Goal: Register for event/course

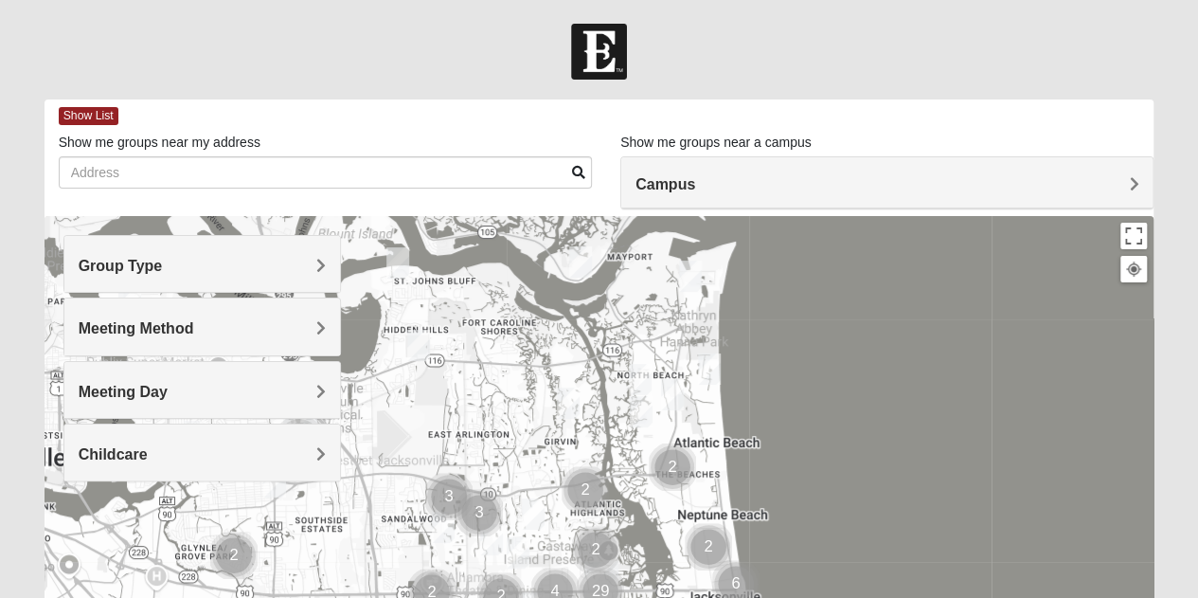
click at [163, 259] on span "Group Type" at bounding box center [121, 266] width 84 height 16
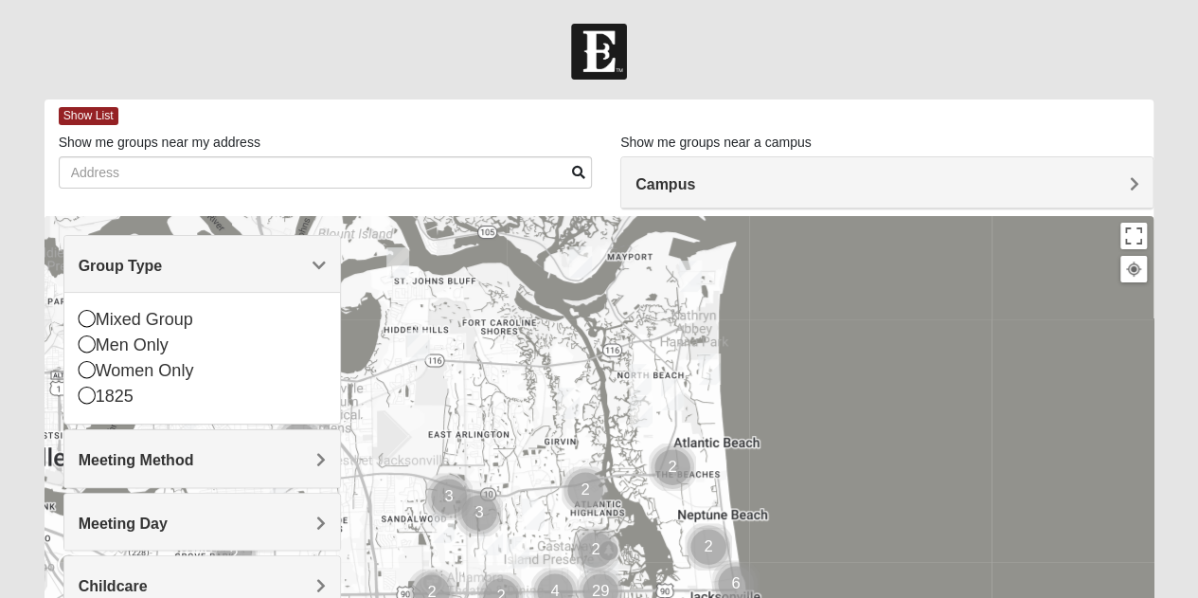
click at [282, 447] on div "Meeting Method" at bounding box center [202, 458] width 276 height 56
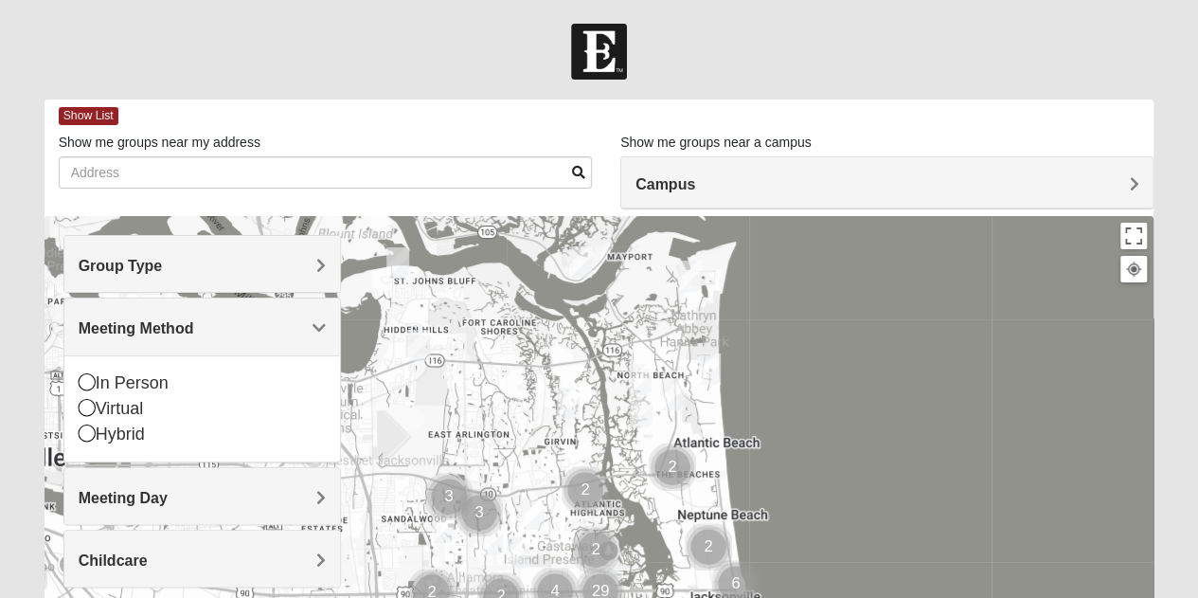
click at [285, 498] on h4 "Meeting Day" at bounding box center [202, 498] width 247 height 18
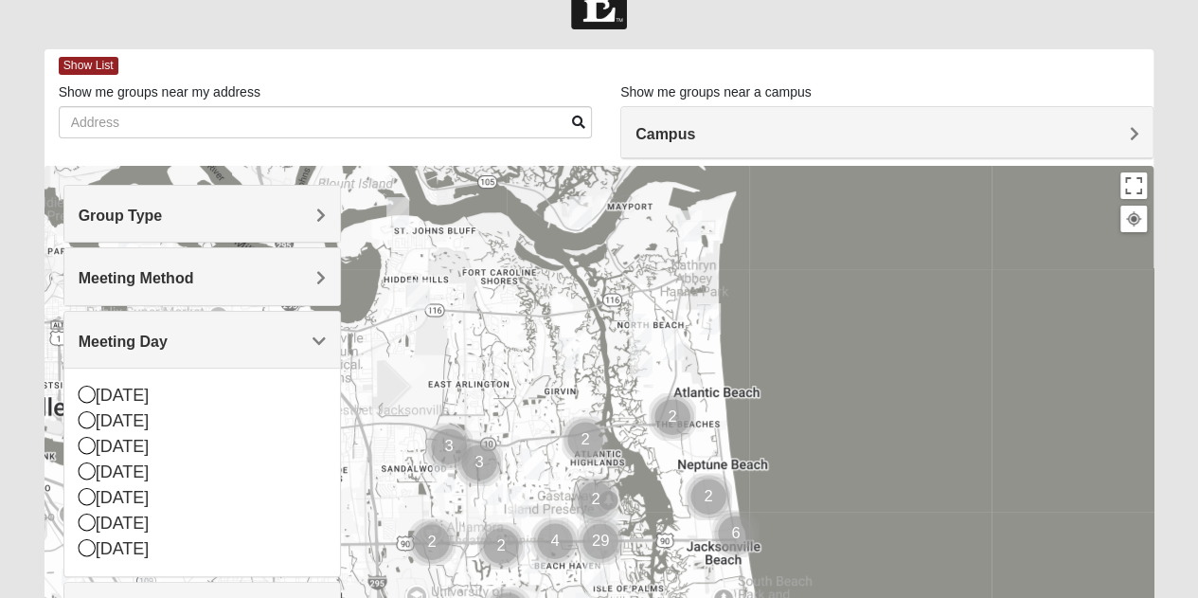
scroll to position [29, 0]
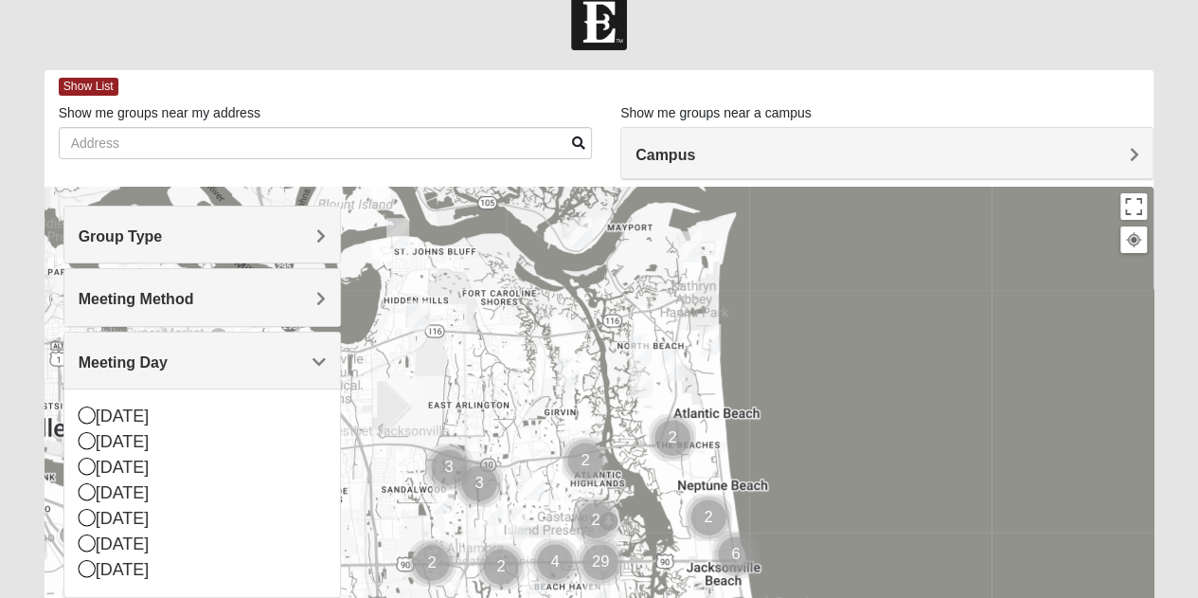
click at [191, 234] on h4 "Group Type" at bounding box center [202, 236] width 247 height 18
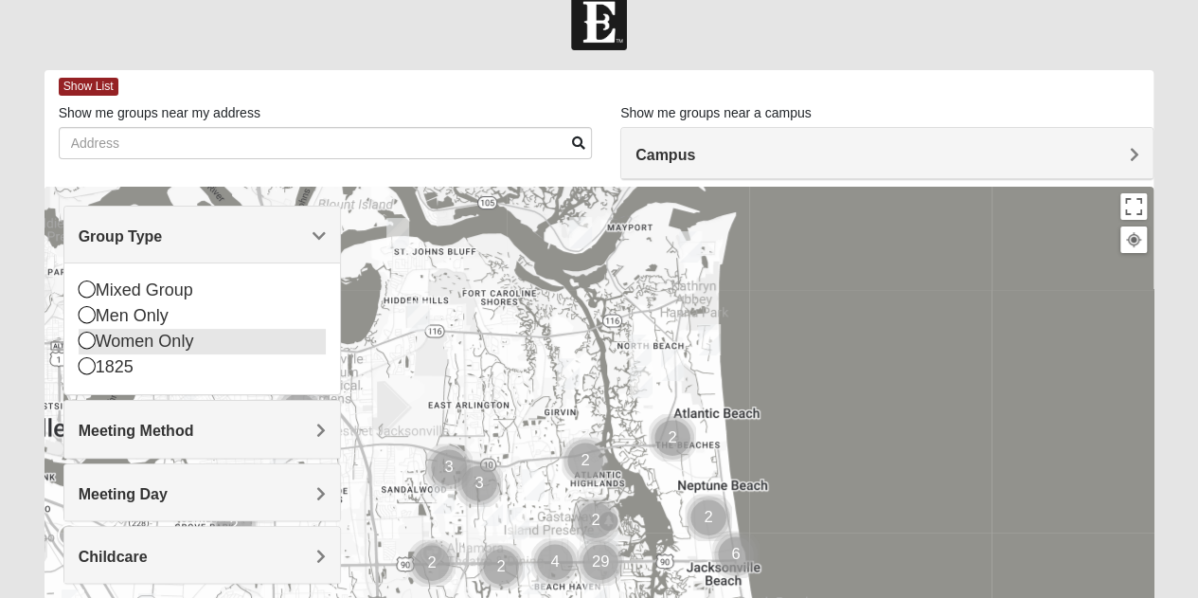
click at [83, 342] on icon at bounding box center [87, 339] width 17 height 17
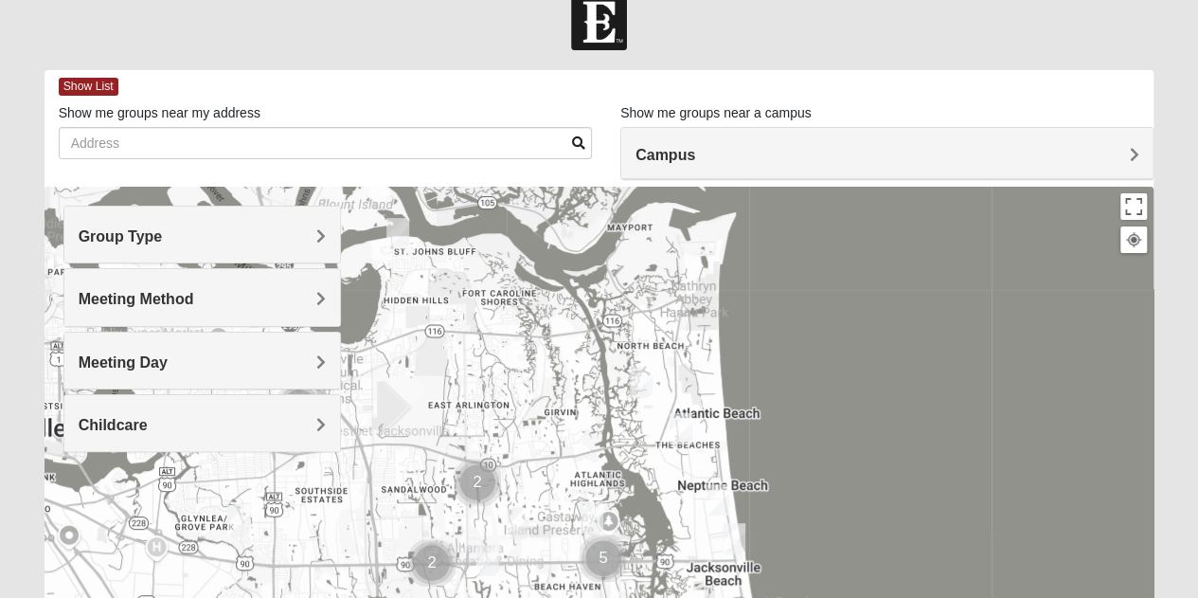
click at [136, 298] on span "Meeting Method" at bounding box center [137, 299] width 116 height 16
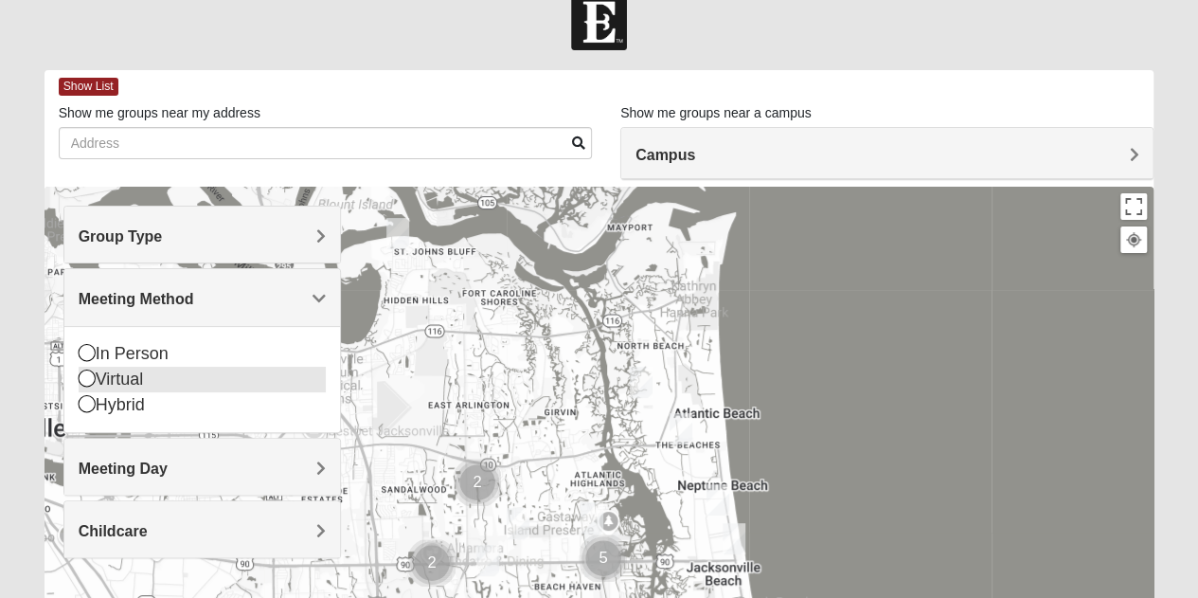
click at [85, 376] on icon at bounding box center [87, 377] width 17 height 17
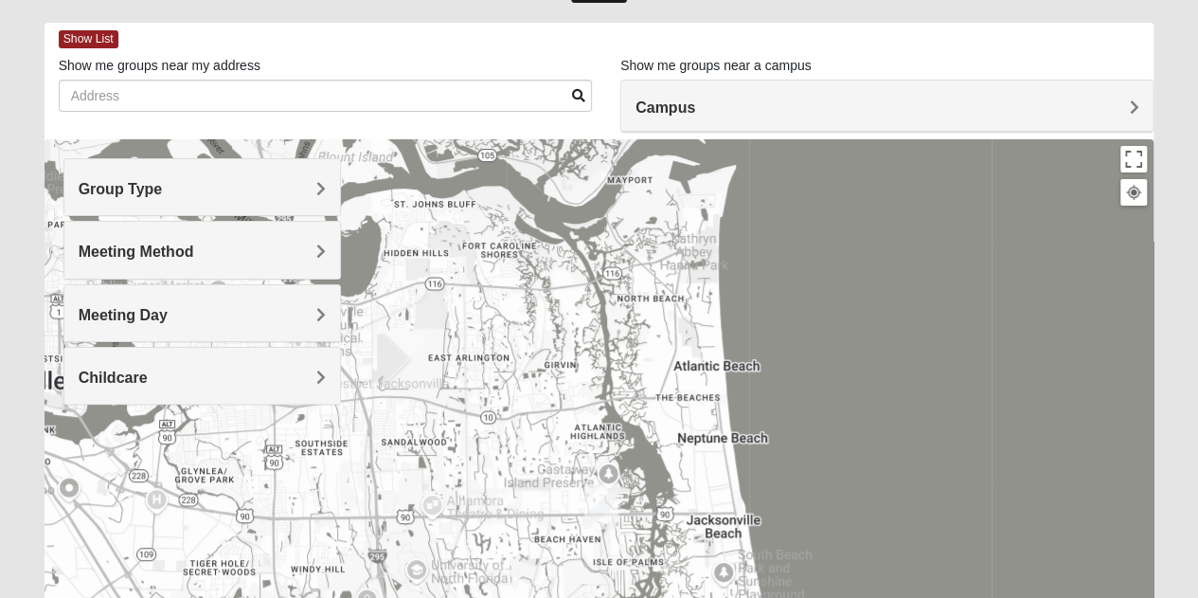
scroll to position [0, 0]
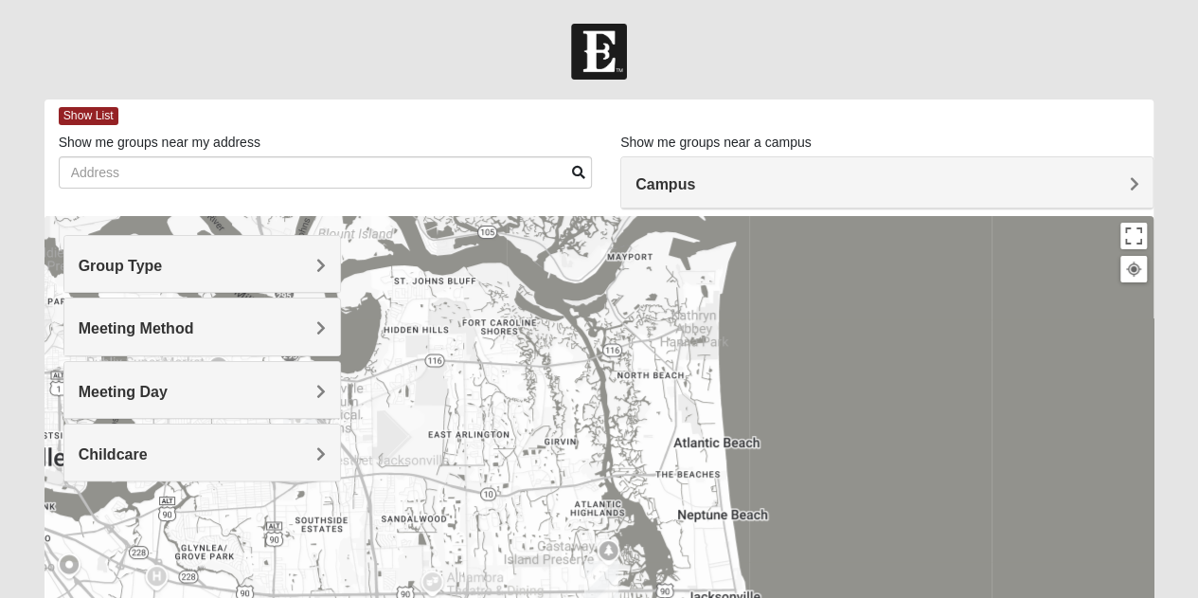
click at [1022, 180] on h4 "Campus" at bounding box center [887, 184] width 503 height 18
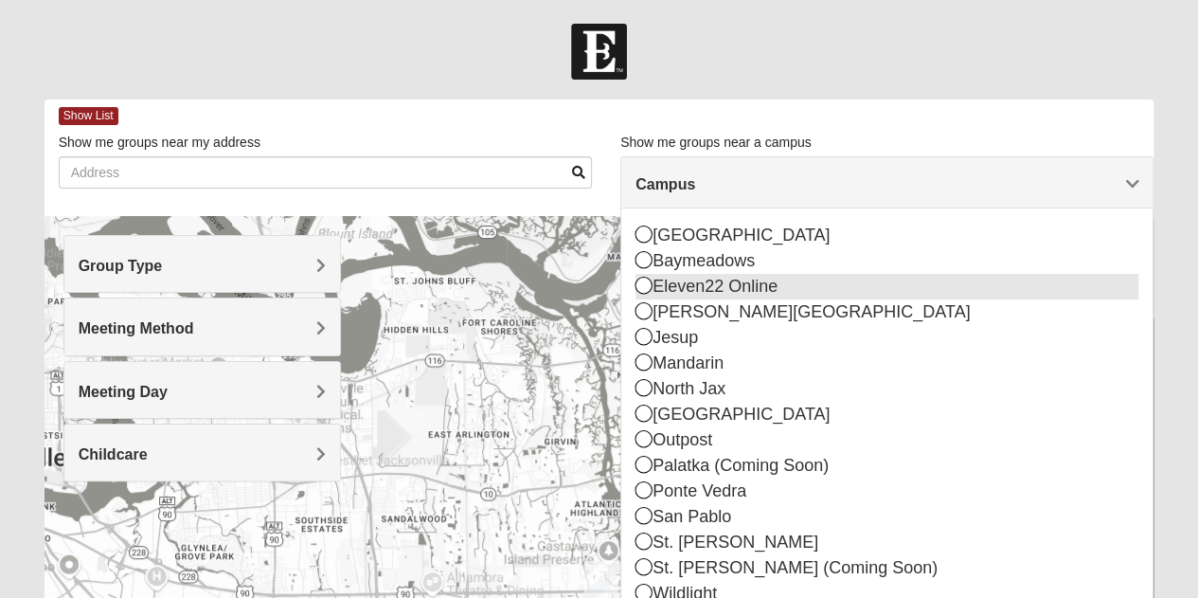
click at [642, 288] on icon at bounding box center [644, 285] width 17 height 17
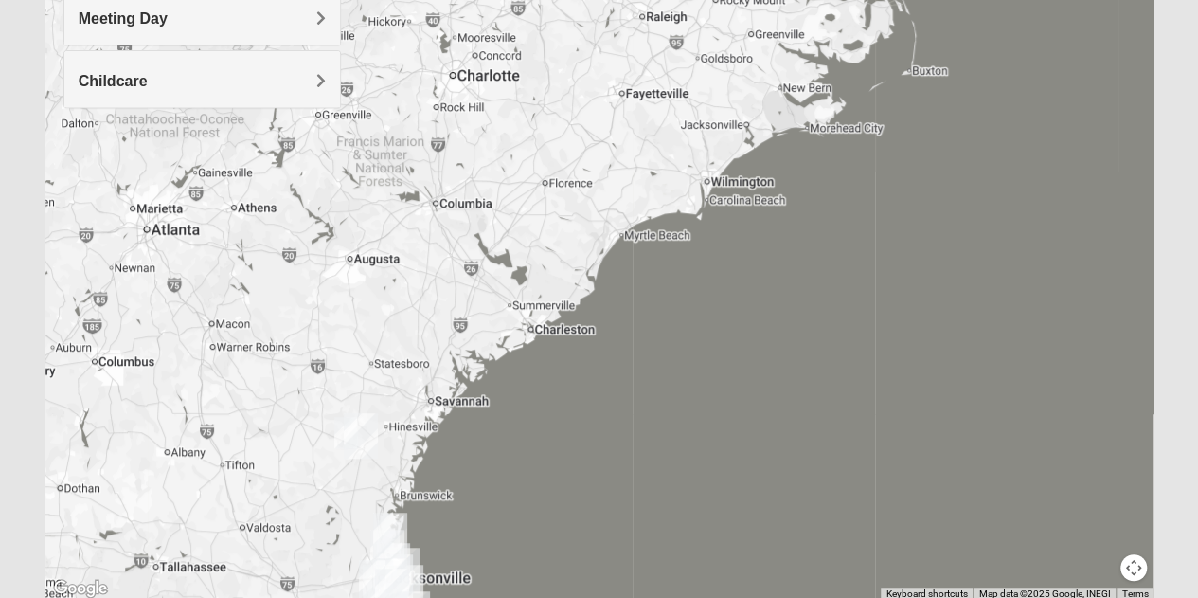
scroll to position [445, 0]
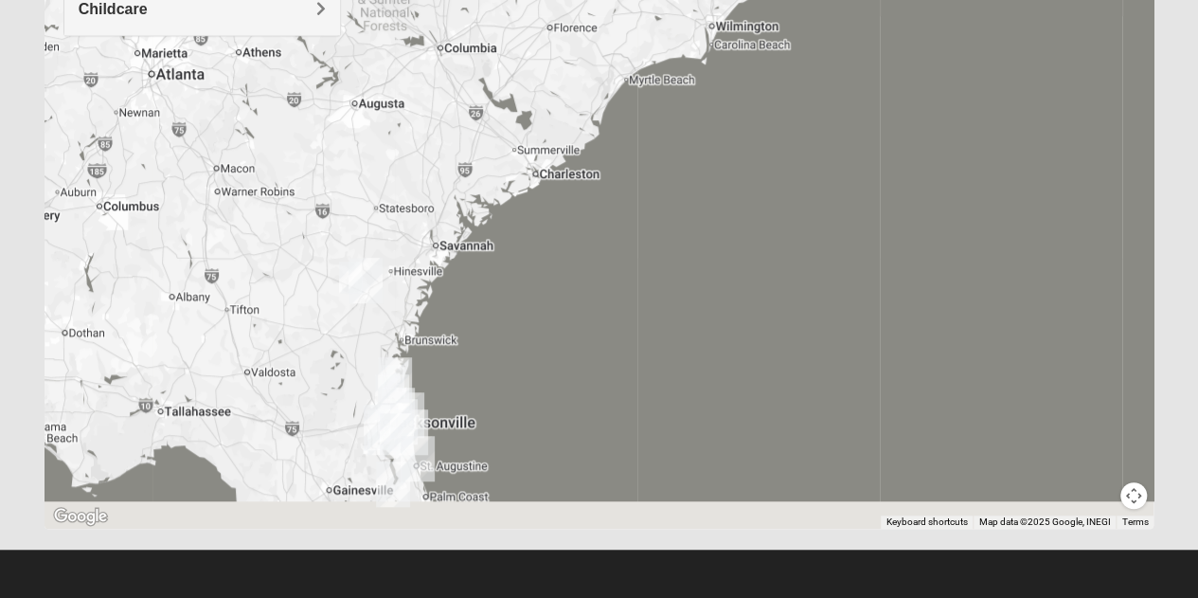
drag, startPoint x: 384, startPoint y: 450, endPoint x: 394, endPoint y: 359, distance: 91.5
click at [394, 359] on img "Wildlight" at bounding box center [394, 379] width 49 height 61
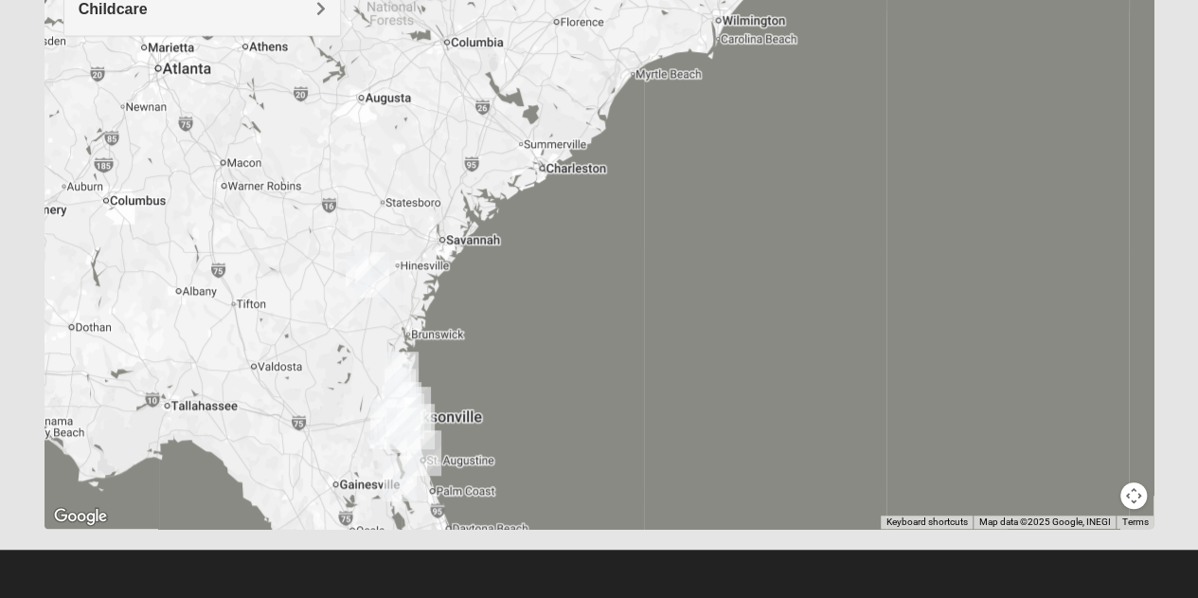
scroll to position [436, 0]
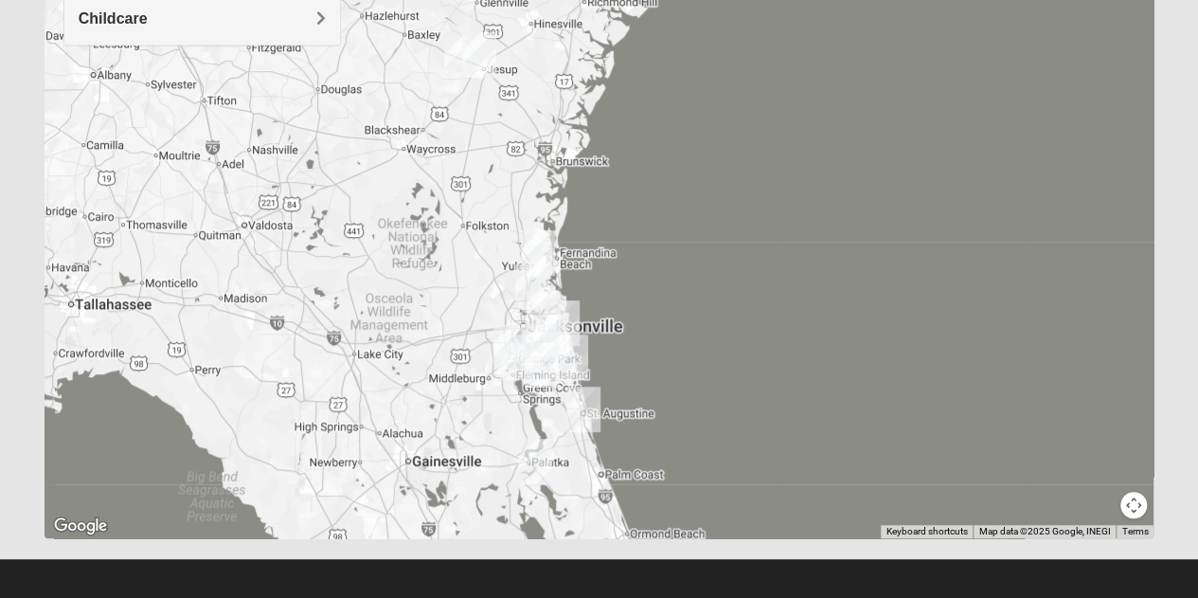
drag, startPoint x: 367, startPoint y: 475, endPoint x: 544, endPoint y: 287, distance: 257.3
click at [544, 287] on img "North Jax" at bounding box center [532, 287] width 49 height 61
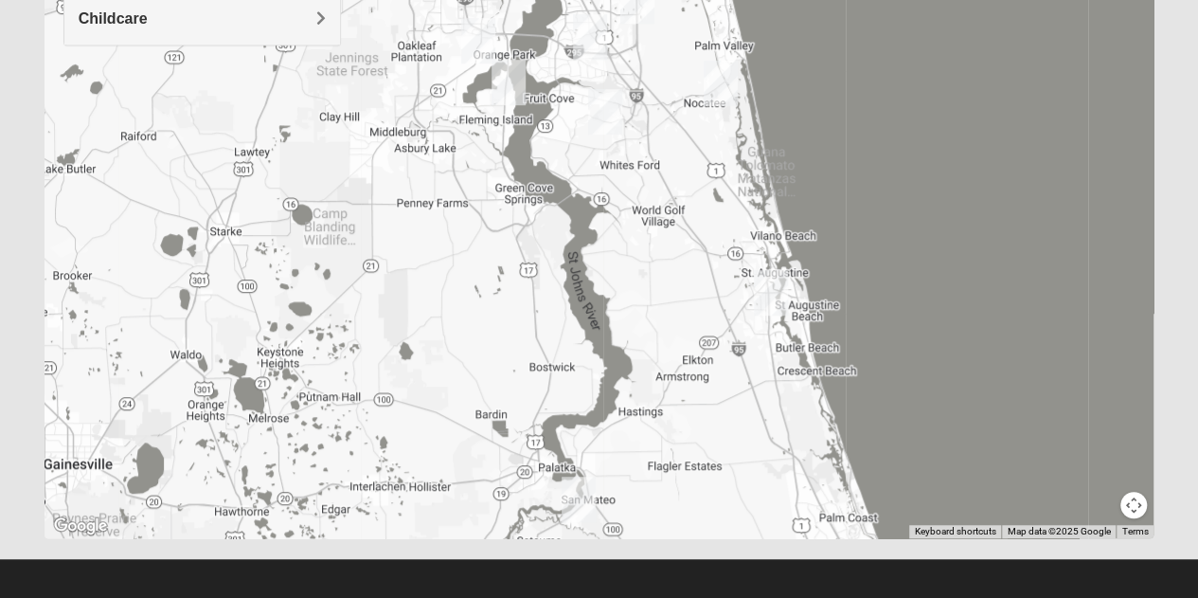
drag, startPoint x: 530, startPoint y: 406, endPoint x: 606, endPoint y: -115, distance: 526.4
click at [606, 0] on html "Log In Find A Group Error Show List Loading Groups" at bounding box center [599, 85] width 1198 height 1043
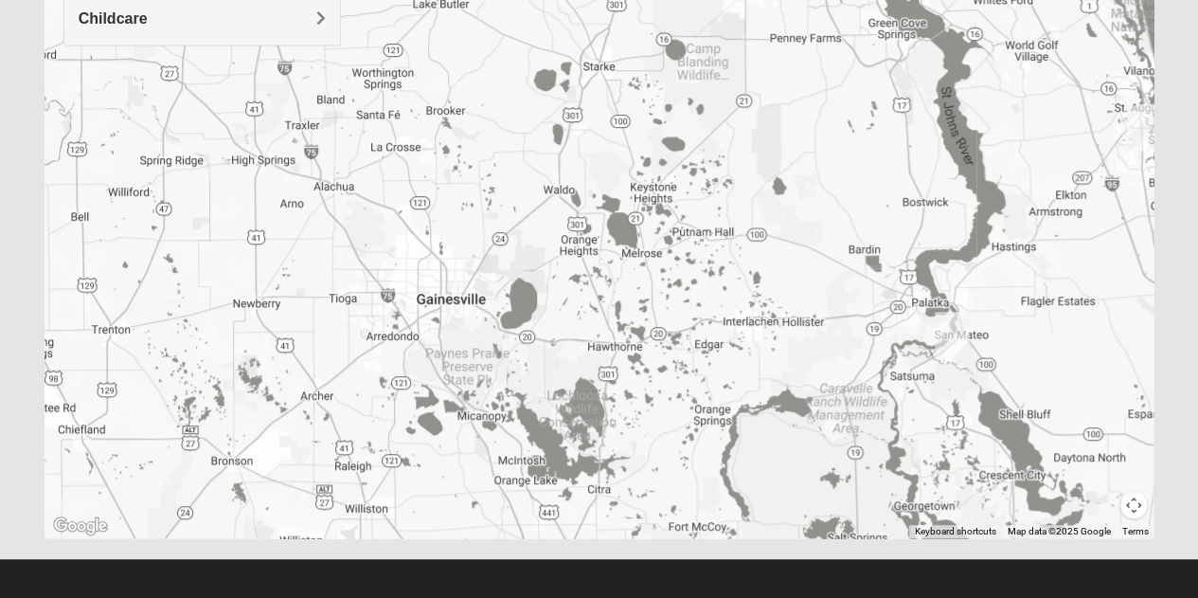
drag, startPoint x: 443, startPoint y: 278, endPoint x: 816, endPoint y: 103, distance: 411.8
click at [816, 103] on div at bounding box center [600, 159] width 1110 height 758
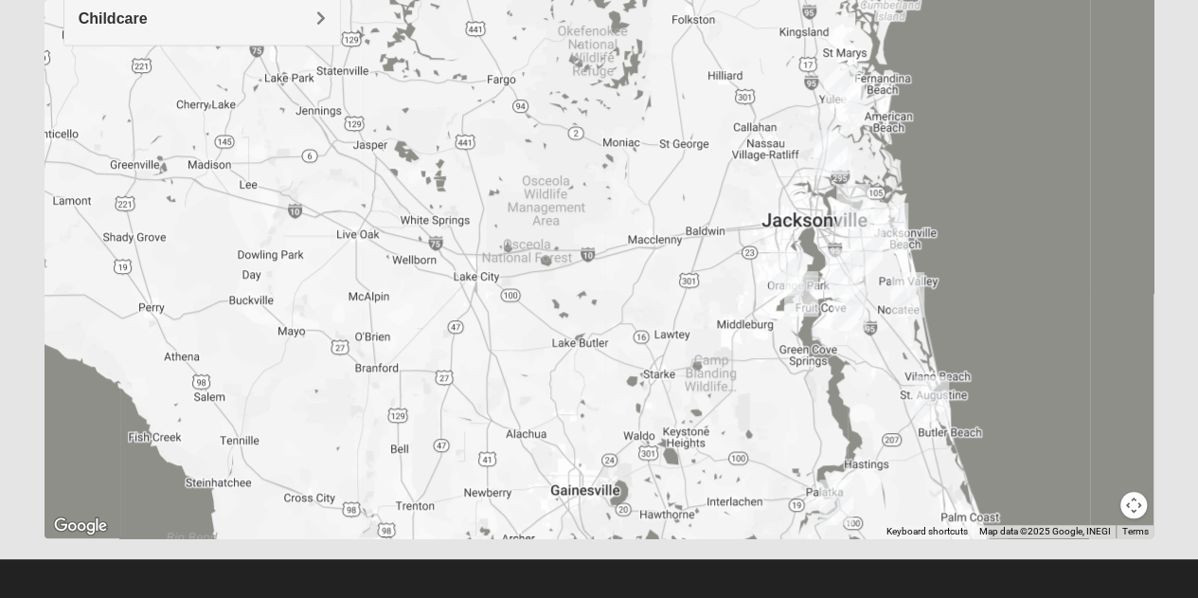
drag, startPoint x: 809, startPoint y: 172, endPoint x: 787, endPoint y: 414, distance: 242.5
click at [787, 414] on div at bounding box center [600, 159] width 1110 height 758
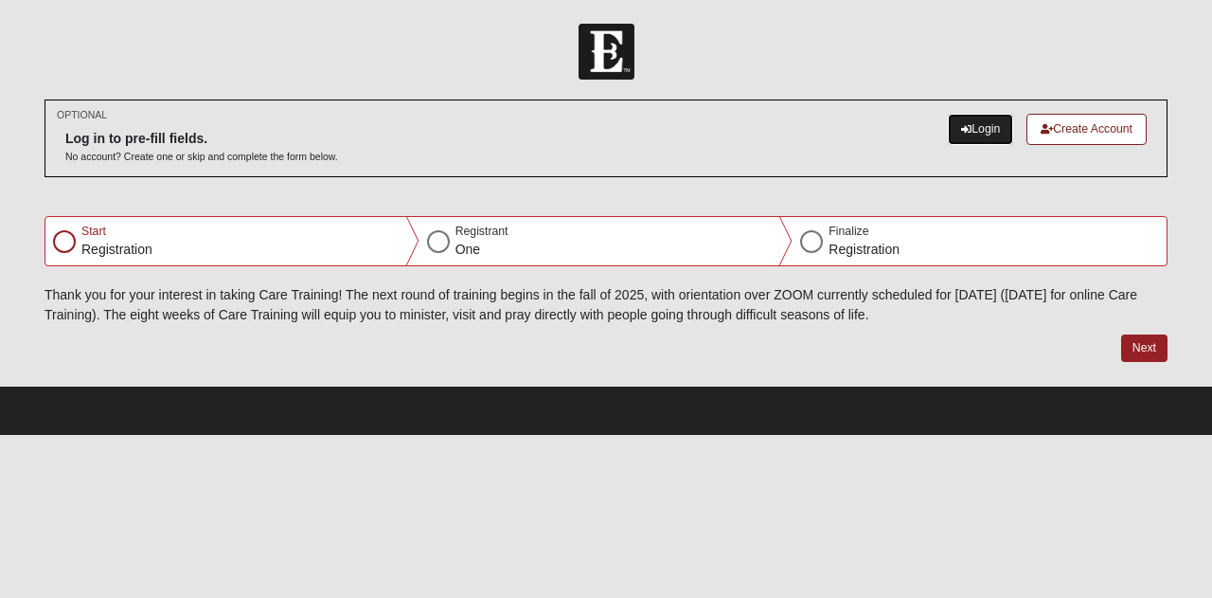
click at [979, 134] on link "Login" at bounding box center [980, 129] width 65 height 31
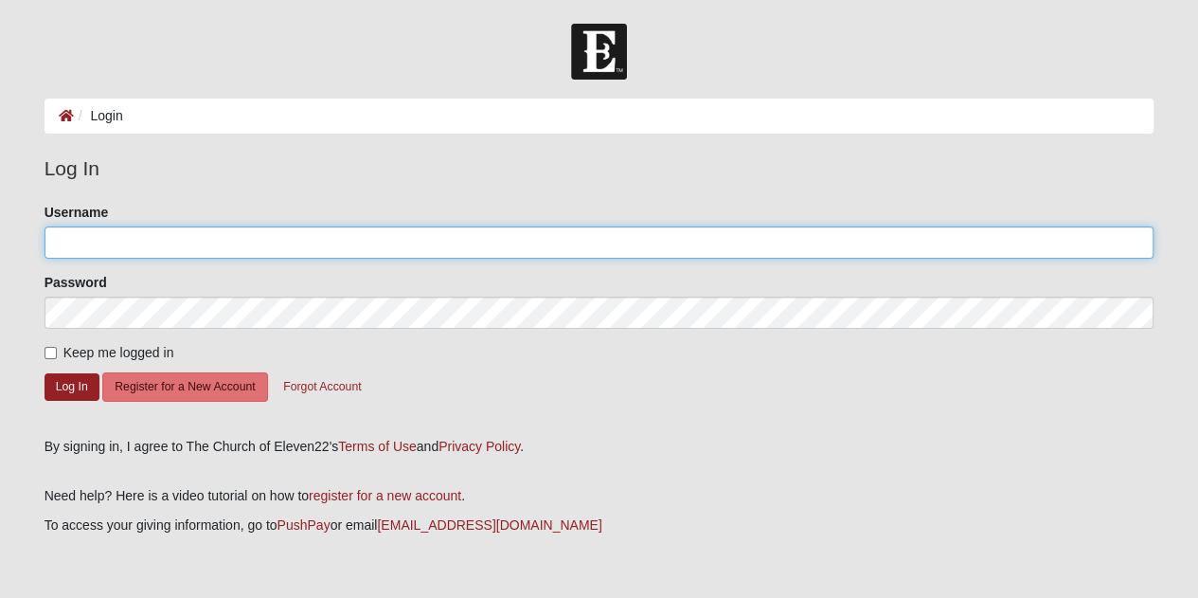
click at [792, 245] on input "Username" at bounding box center [600, 242] width 1110 height 32
type input "connie@overcomersinhim.com"
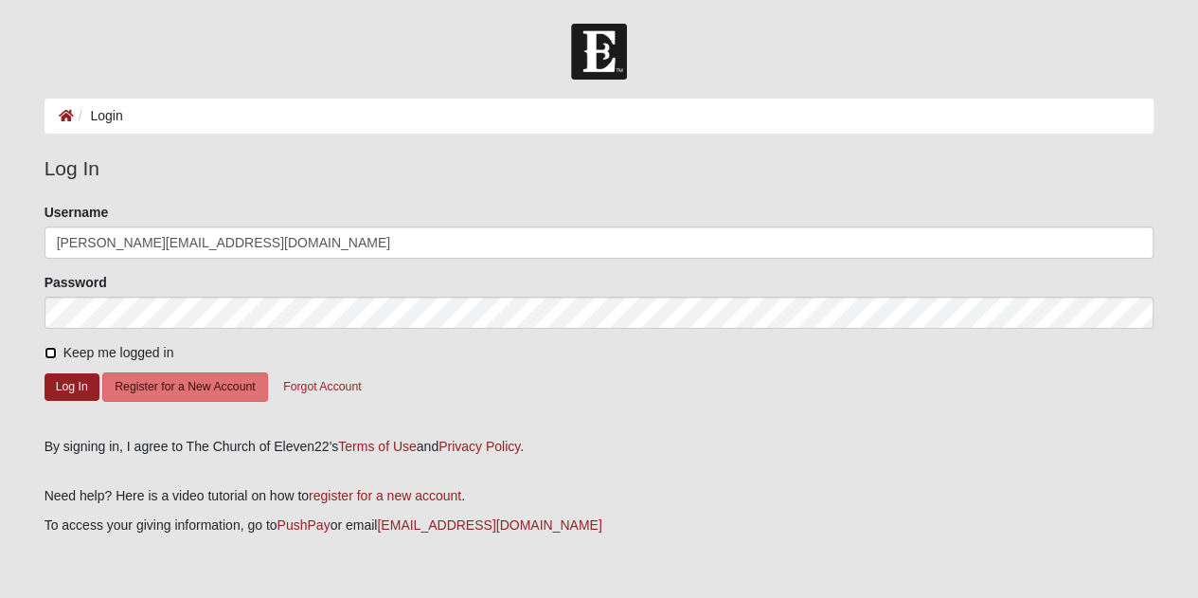
click at [52, 351] on input "Keep me logged in" at bounding box center [51, 353] width 12 height 12
checkbox input "true"
click at [188, 385] on button "Register for a New Account" at bounding box center [184, 386] width 165 height 29
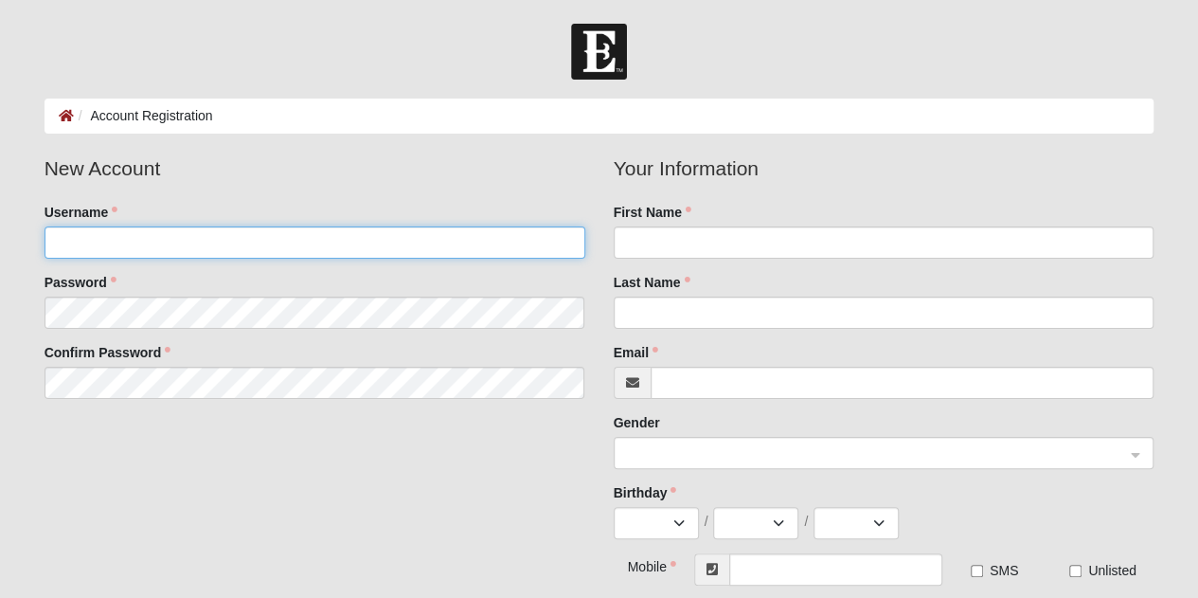
click at [184, 239] on input "Username" at bounding box center [315, 242] width 541 height 32
type input "overcomerinhim"
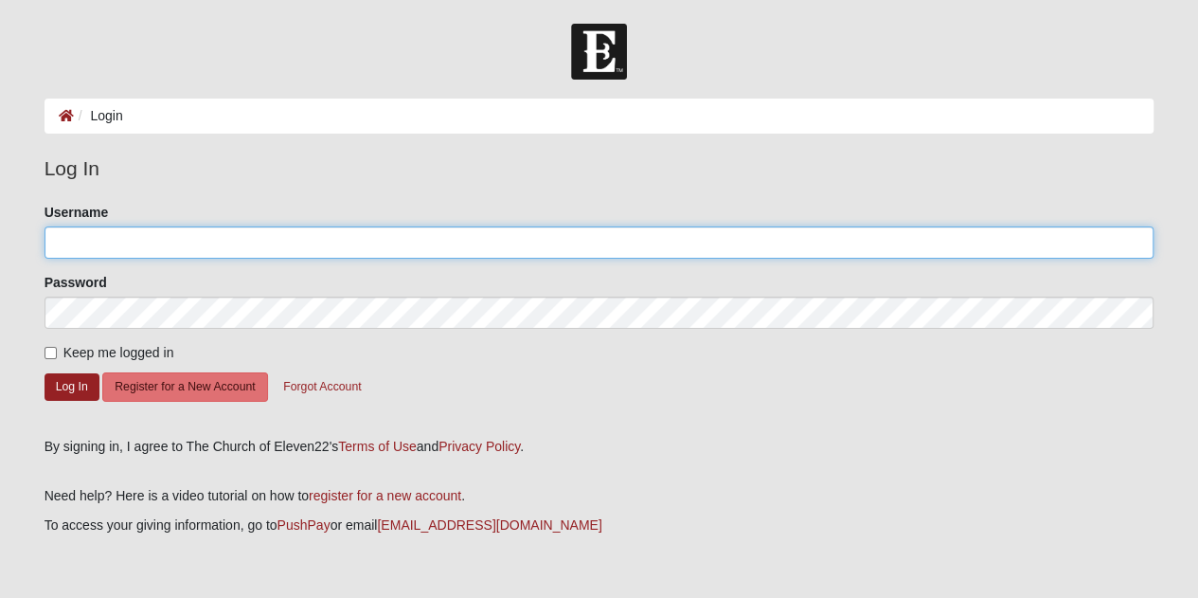
click at [186, 243] on input "Username" at bounding box center [600, 242] width 1110 height 32
type input "overcomerinhim1021"
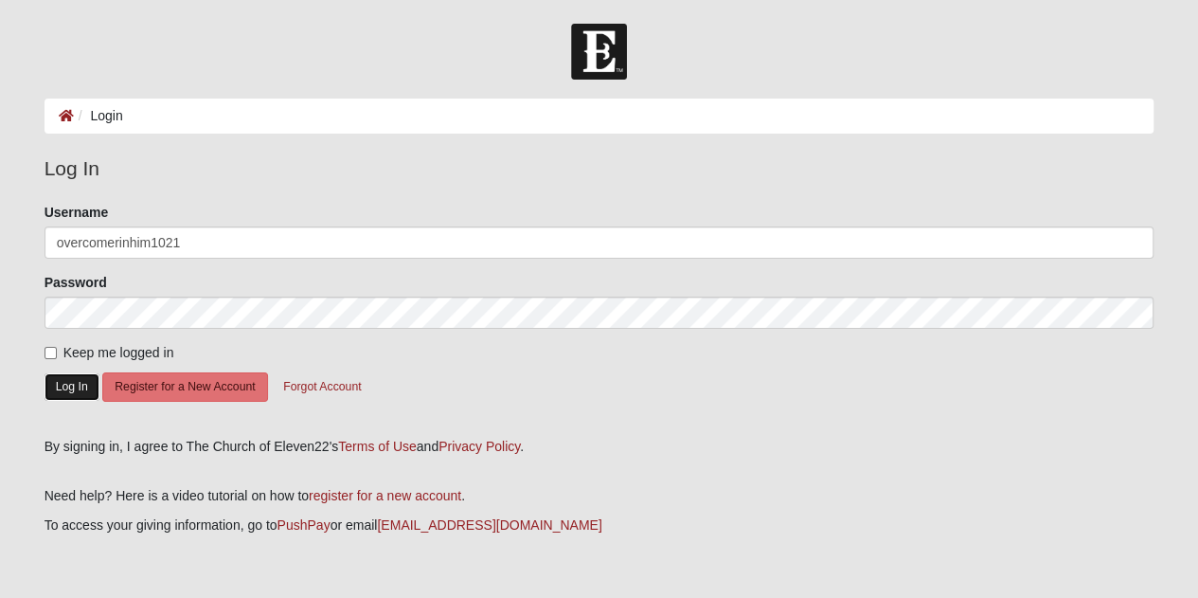
click at [69, 382] on button "Log In" at bounding box center [72, 386] width 55 height 27
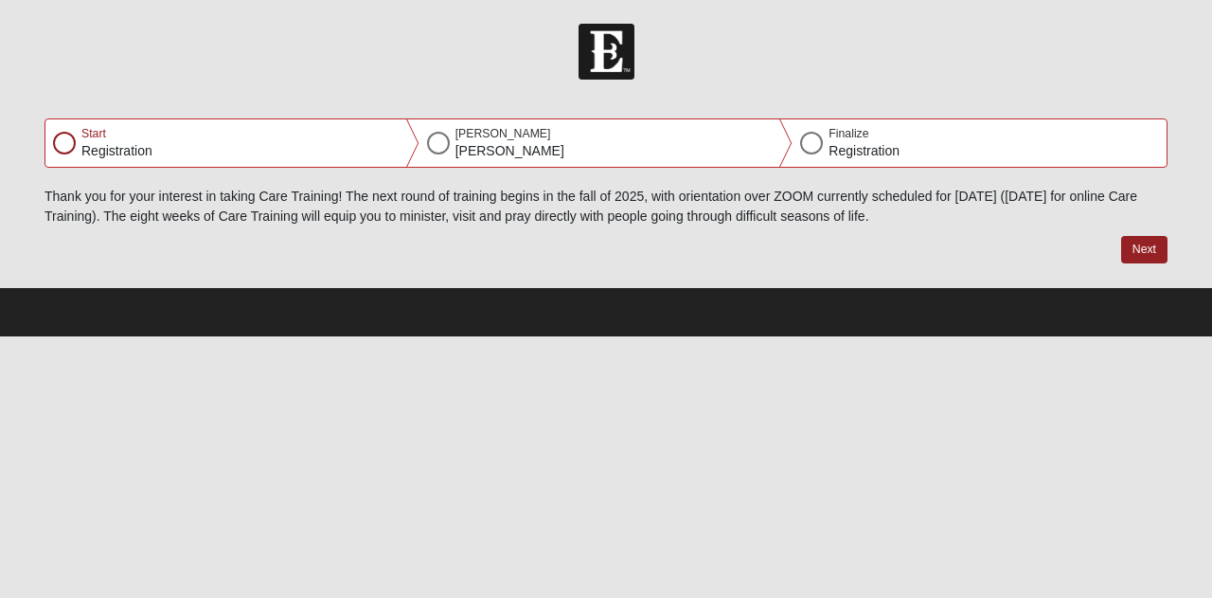
click at [69, 336] on html "Hello [PERSON_NAME] My Account Log Out Care Training Fall 2025 Error" at bounding box center [606, 168] width 1212 height 336
click at [1137, 240] on button "Next" at bounding box center [1144, 249] width 46 height 27
select select "5"
select select "27"
select select "1972"
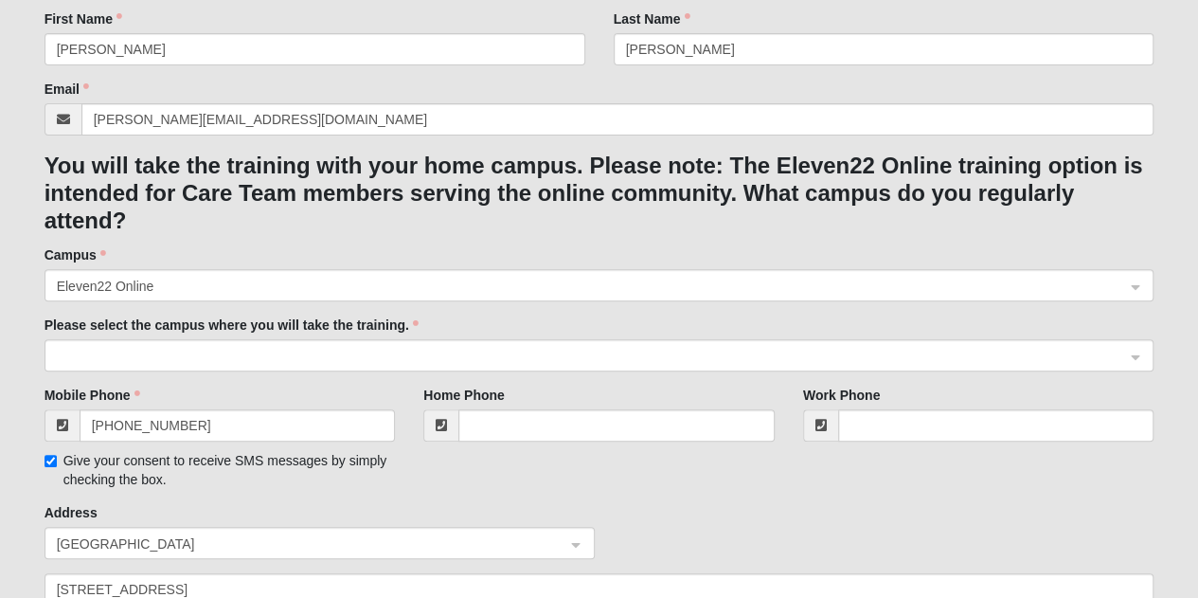
scroll to position [309, 0]
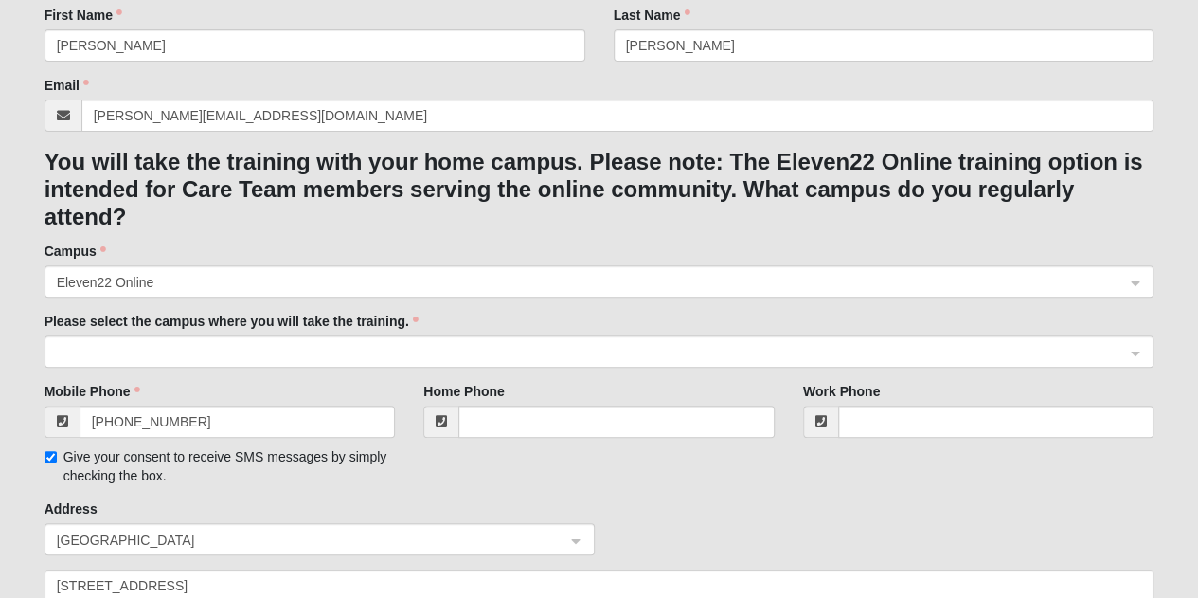
click at [1098, 346] on span at bounding box center [591, 352] width 1068 height 21
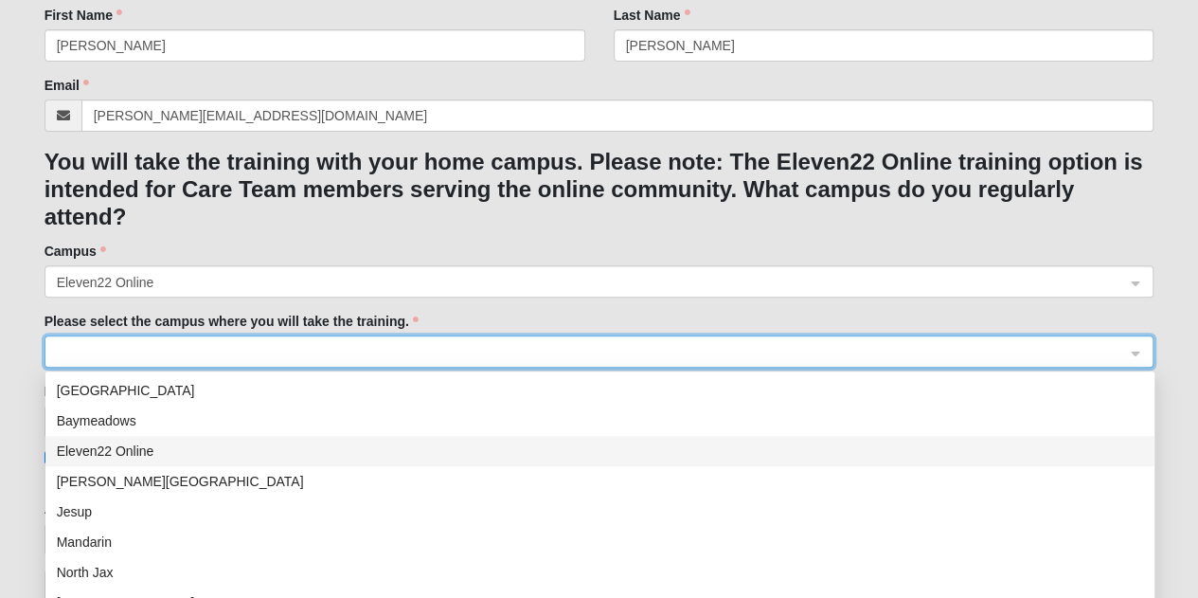
click at [149, 456] on div "Eleven22 Online" at bounding box center [600, 450] width 1086 height 21
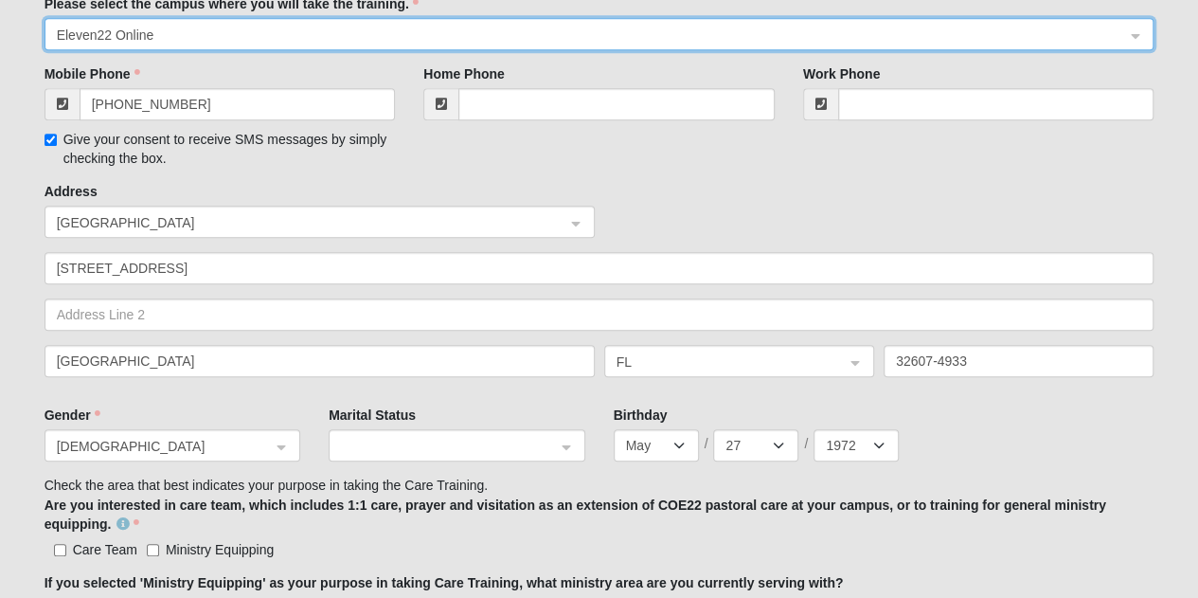
scroll to position [647, 0]
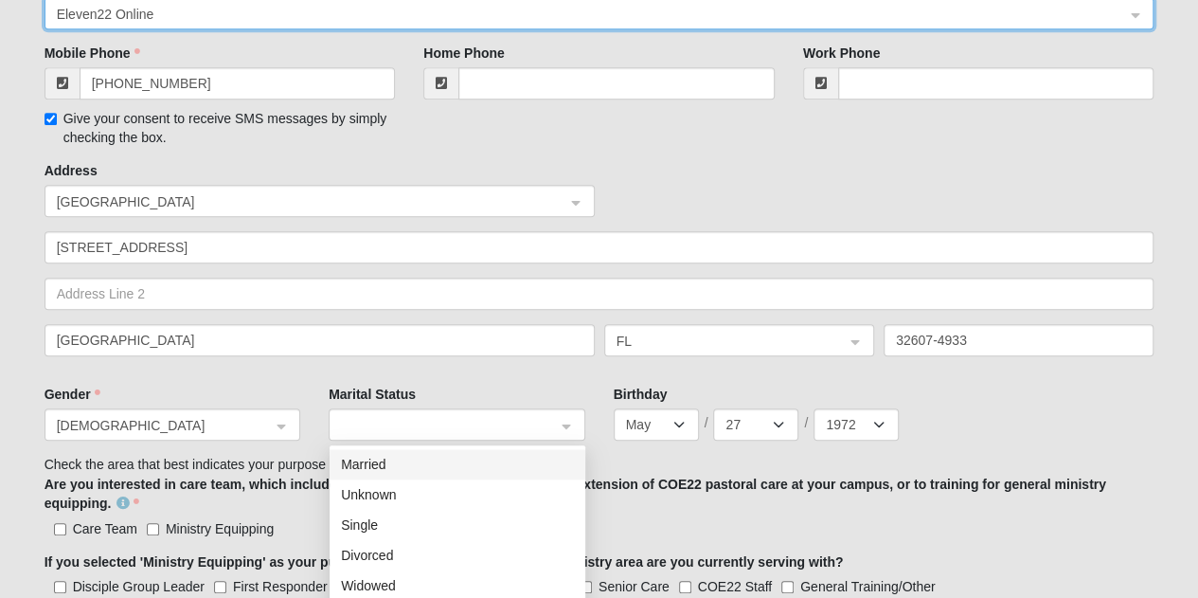
click at [555, 422] on span at bounding box center [448, 425] width 214 height 21
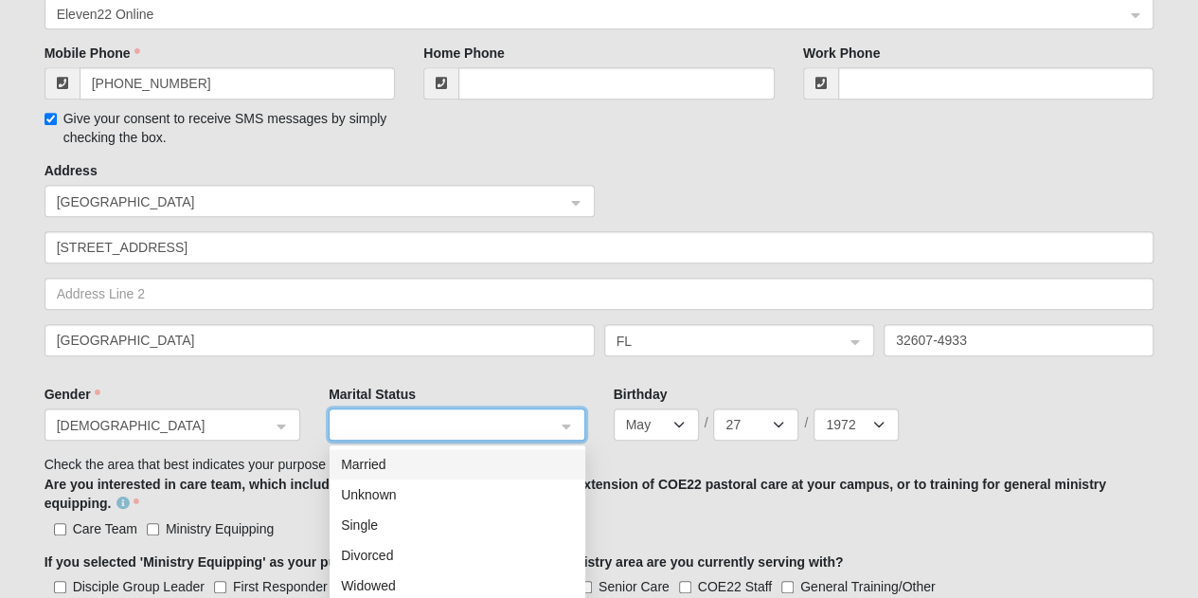
click at [479, 463] on div "Married" at bounding box center [457, 464] width 233 height 21
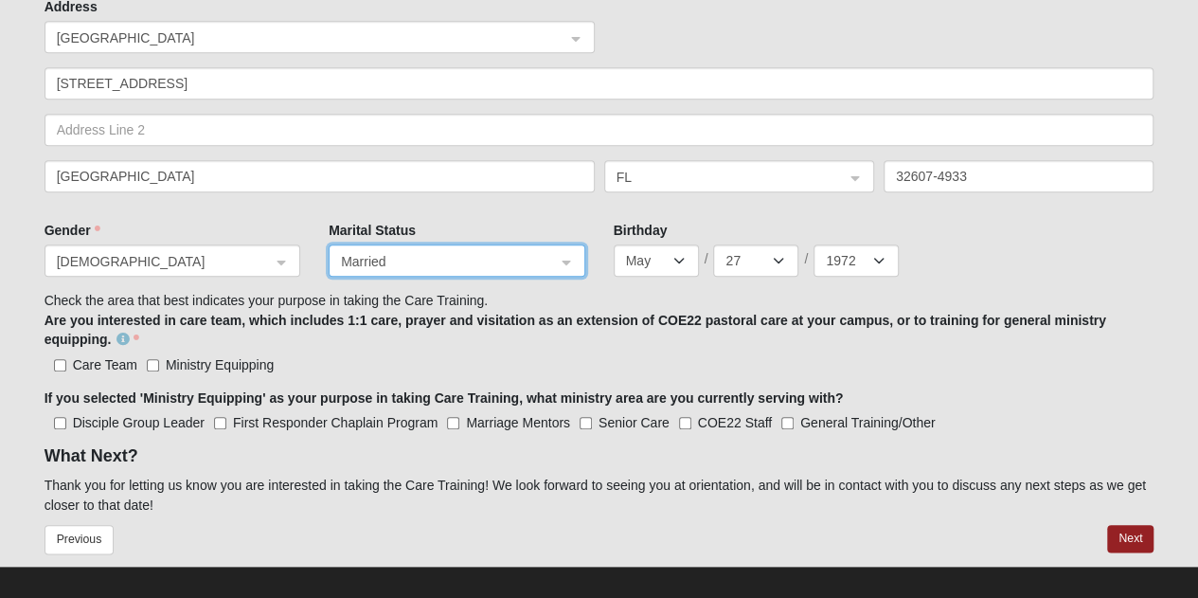
scroll to position [814, 0]
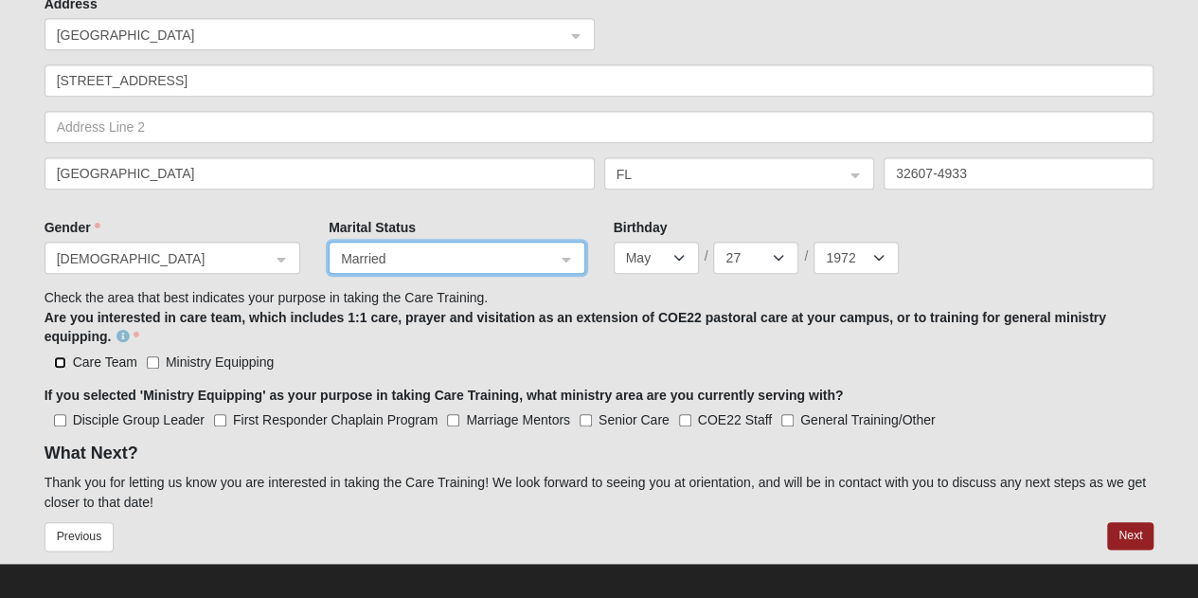
click at [59, 364] on input "Care Team" at bounding box center [60, 362] width 12 height 12
checkbox input "true"
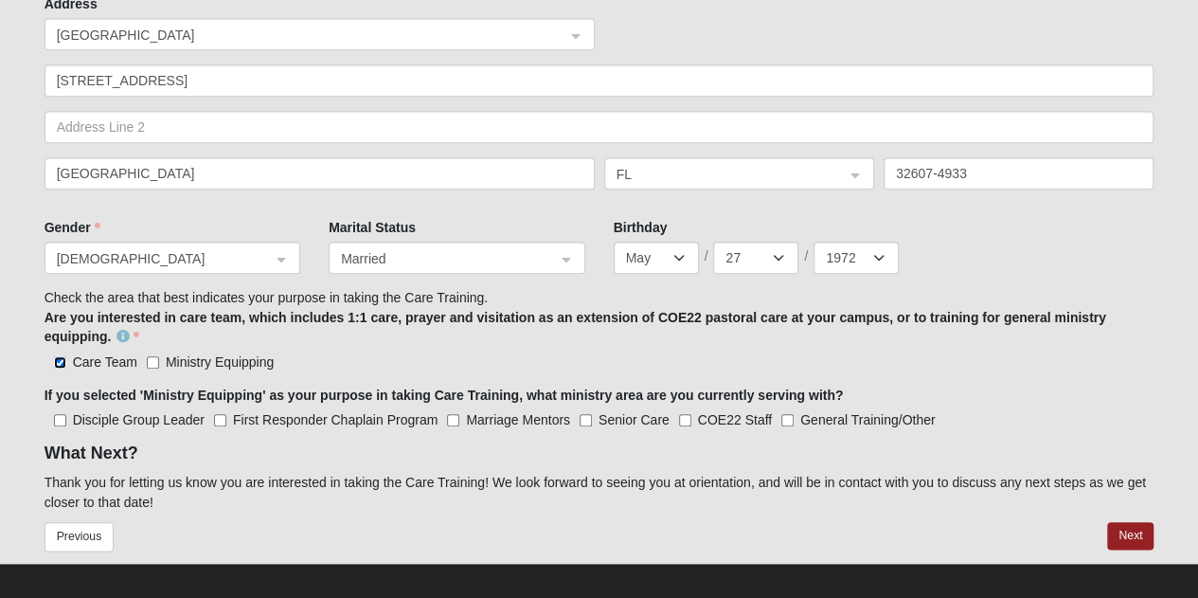
scroll to position [826, 0]
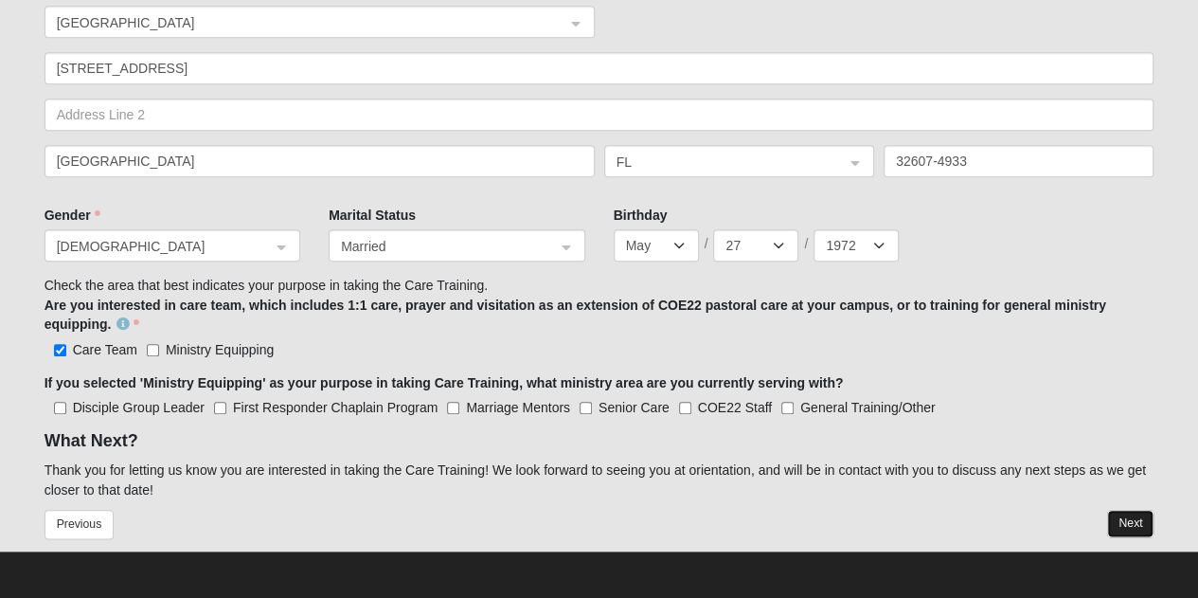
click at [1127, 518] on button "Next" at bounding box center [1130, 523] width 46 height 27
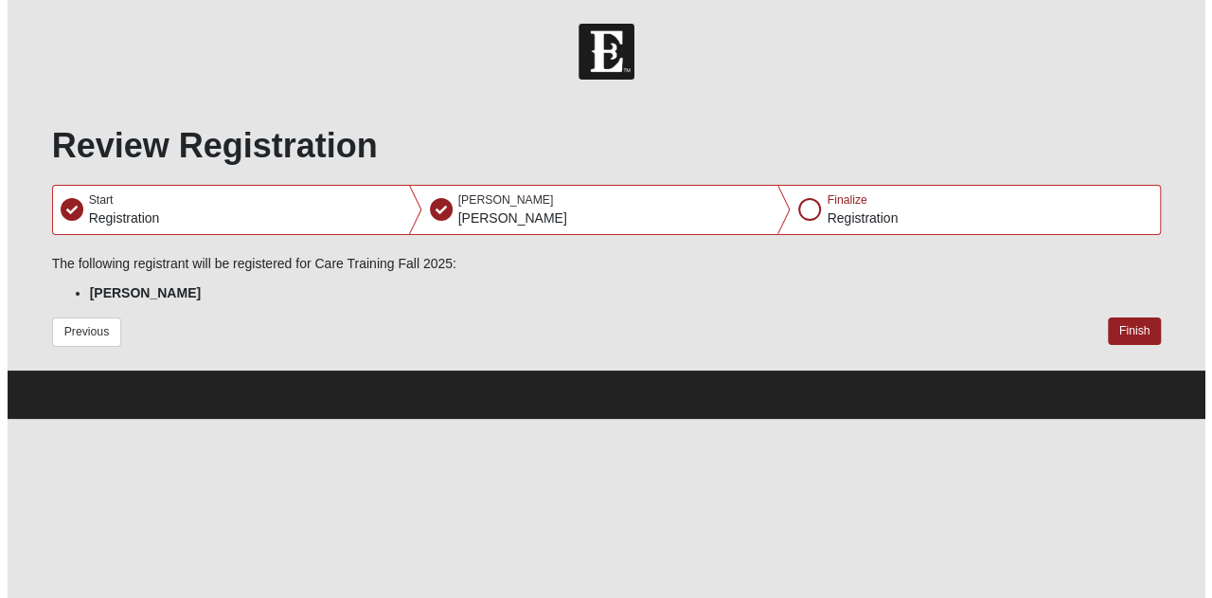
scroll to position [0, 0]
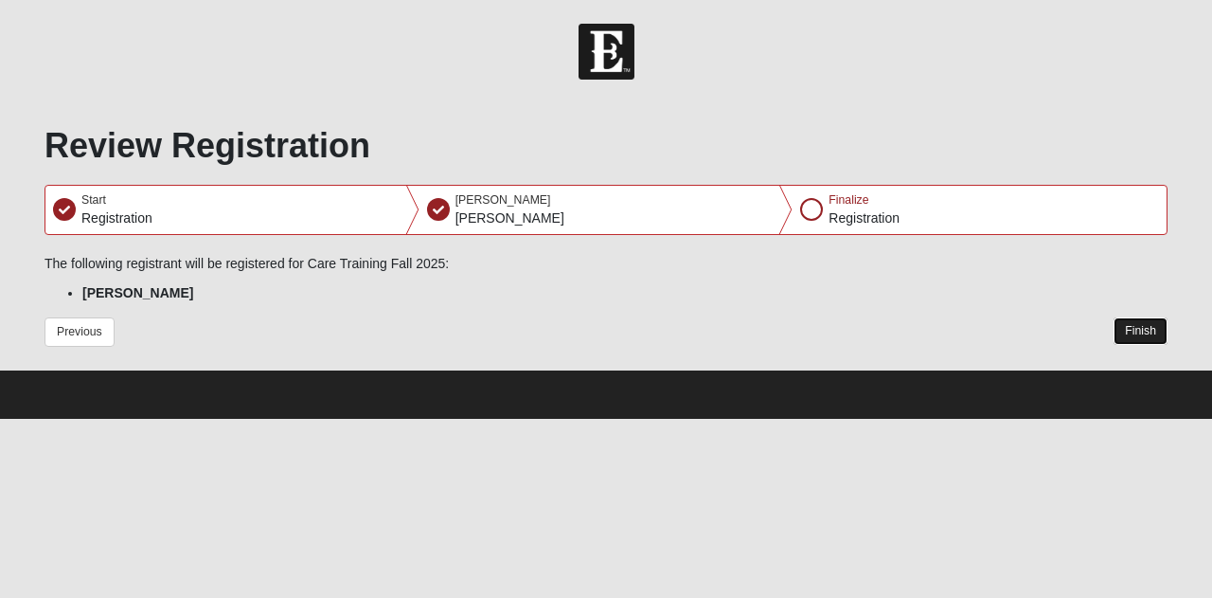
click at [1134, 331] on button "Finish" at bounding box center [1141, 330] width 54 height 27
